Goal: Task Accomplishment & Management: Complete application form

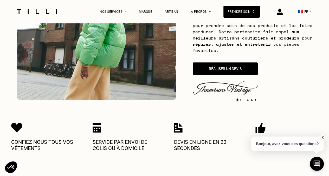
scroll to position [107, 0]
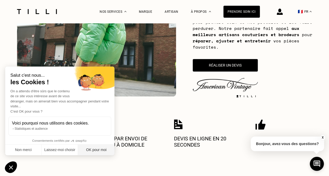
click at [99, 149] on button "OK pour moi" at bounding box center [96, 150] width 36 height 11
checkbox input "true"
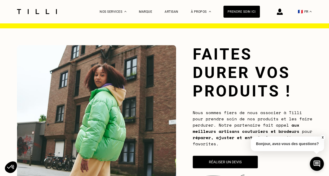
scroll to position [0, 0]
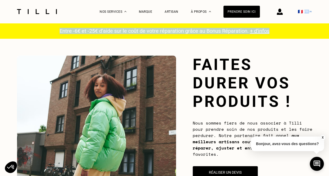
drag, startPoint x: 329, startPoint y: 21, endPoint x: 328, endPoint y: 28, distance: 7.6
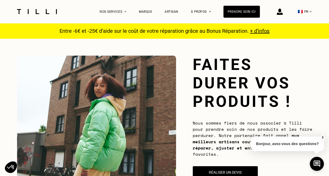
drag, startPoint x: 328, startPoint y: 28, endPoint x: 292, endPoint y: 64, distance: 50.5
click at [292, 64] on h1 "Faites durer vos produits !" at bounding box center [253, 82] width 120 height 55
click at [178, 11] on div "Artisan" at bounding box center [172, 12] width 14 height 4
